Goal: Book appointment/travel/reservation

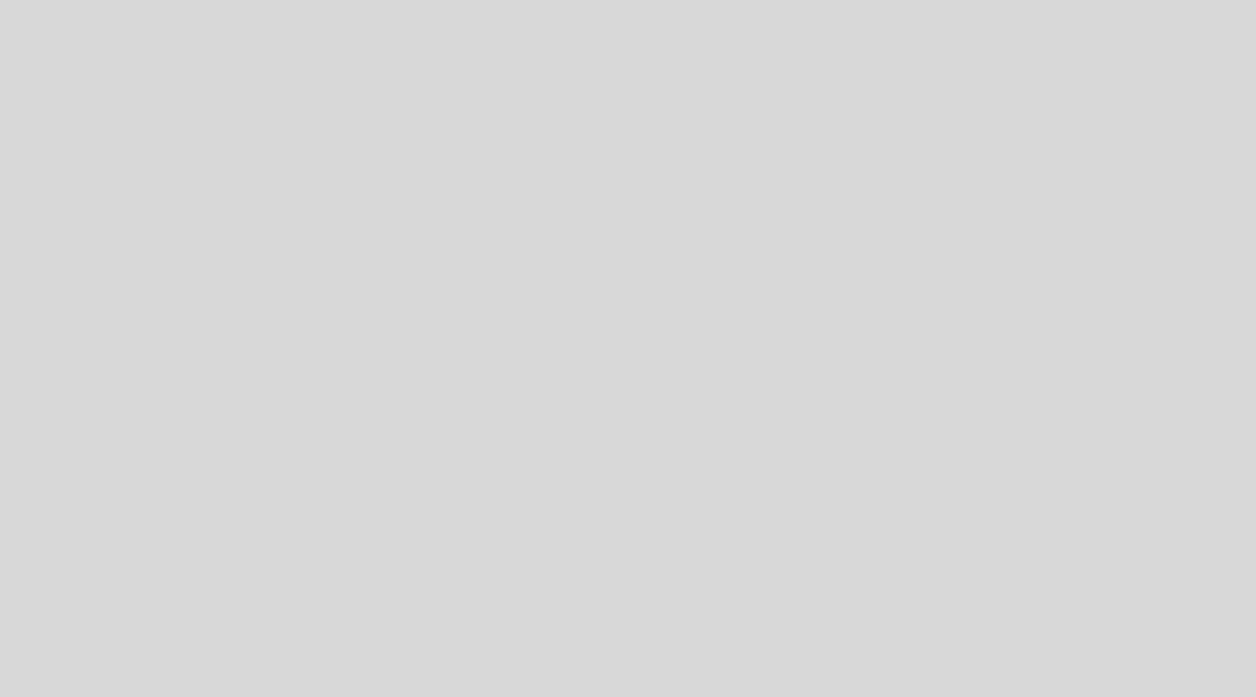
select select "es"
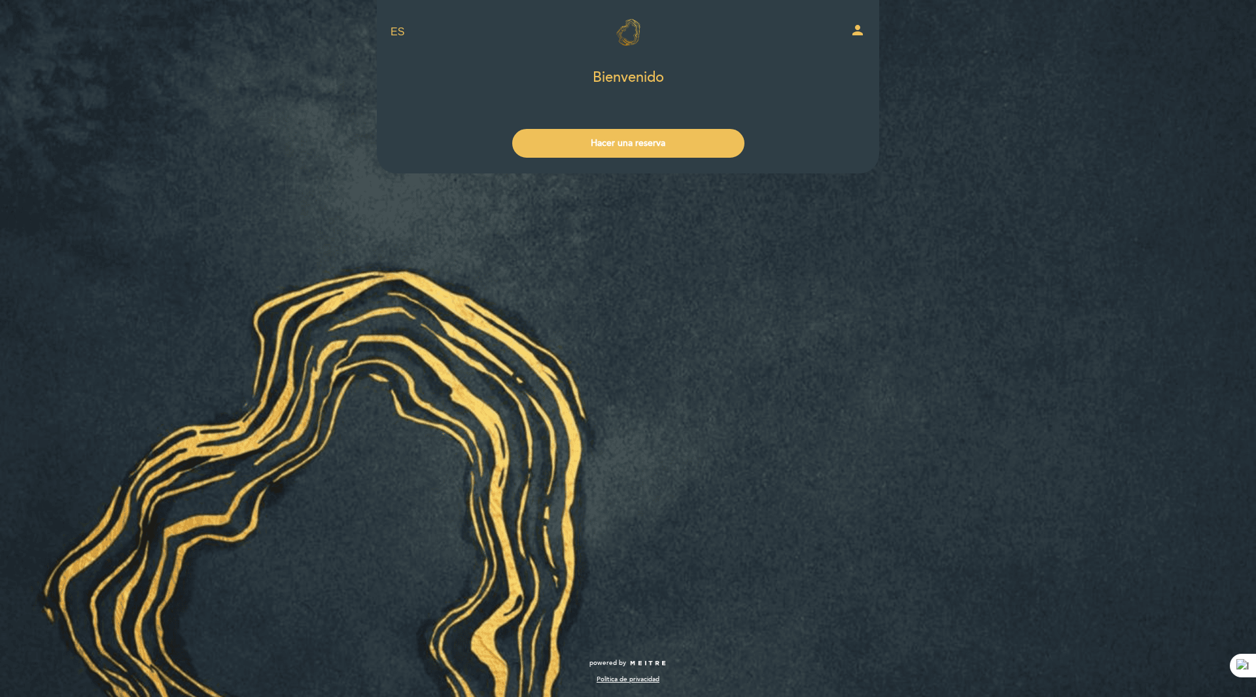
click at [633, 63] on div "EN ES PT Fratöj person" at bounding box center [628, 36] width 475 height 54
click at [857, 37] on icon "person" at bounding box center [858, 30] width 16 height 16
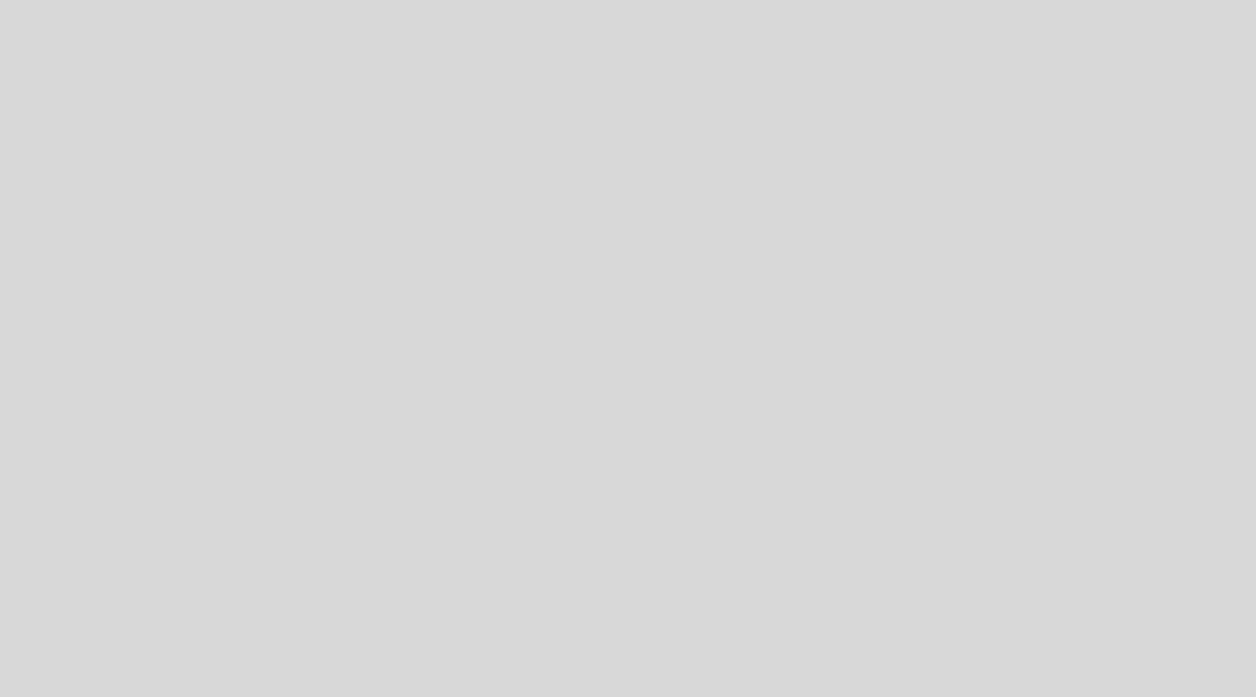
select select "es"
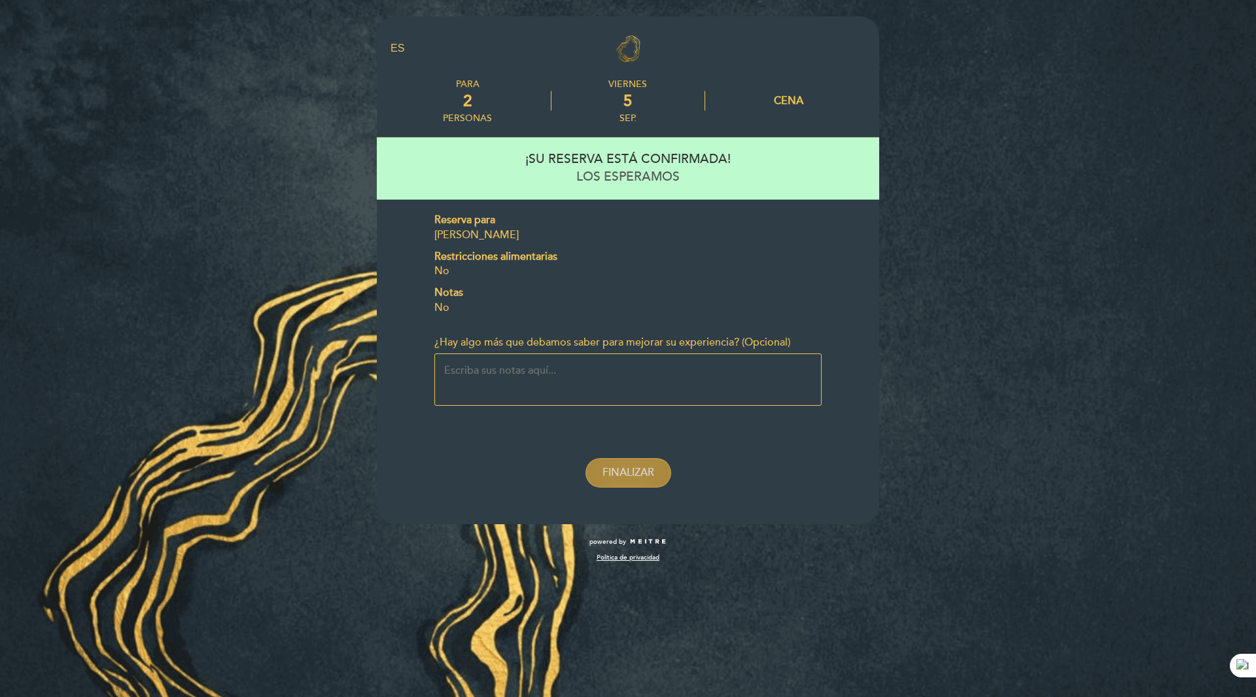
click at [625, 478] on span "FINALIZAR" at bounding box center [628, 472] width 52 height 13
select select "es"
